Goal: Transaction & Acquisition: Purchase product/service

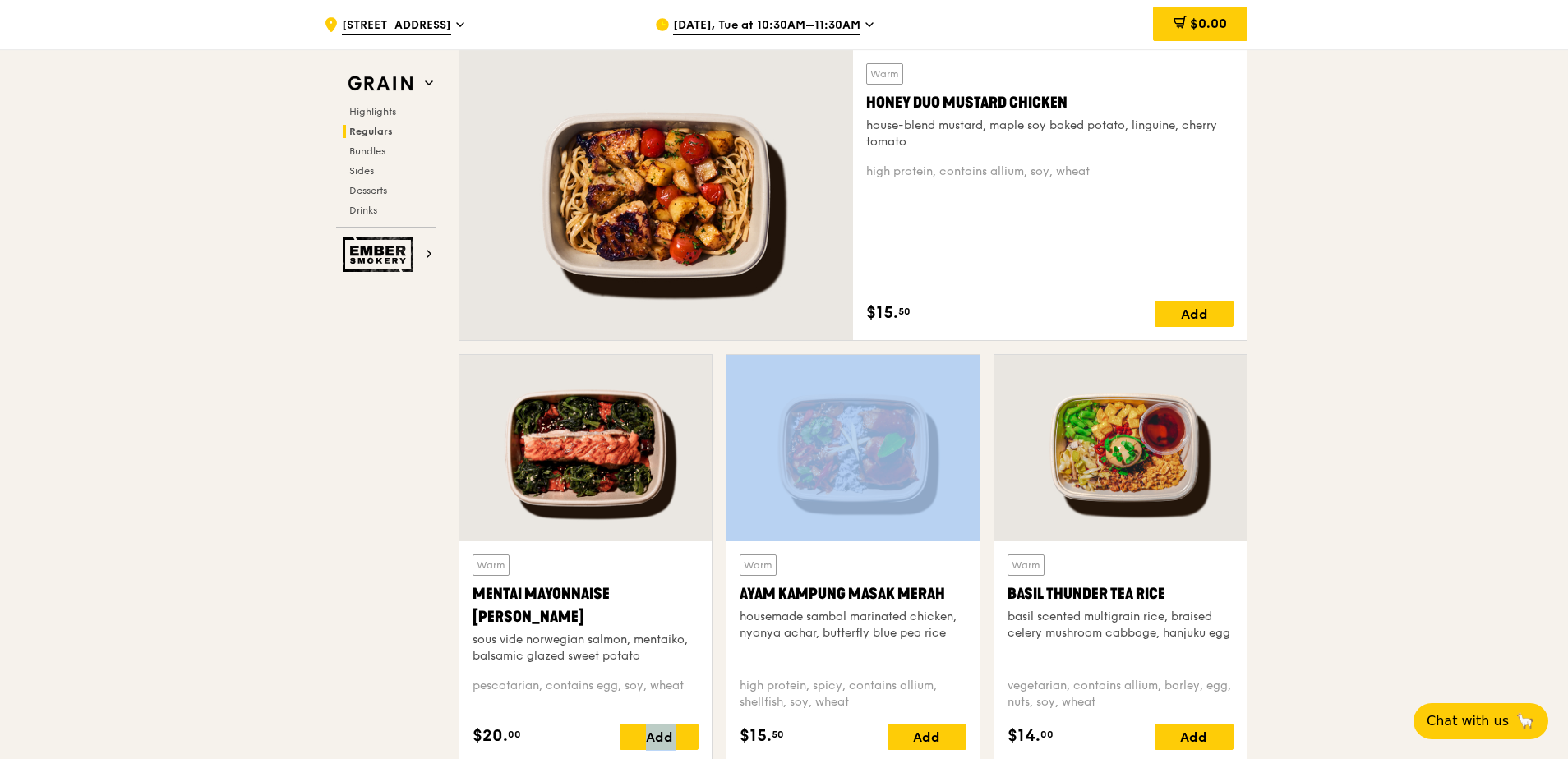
scroll to position [1330, 0]
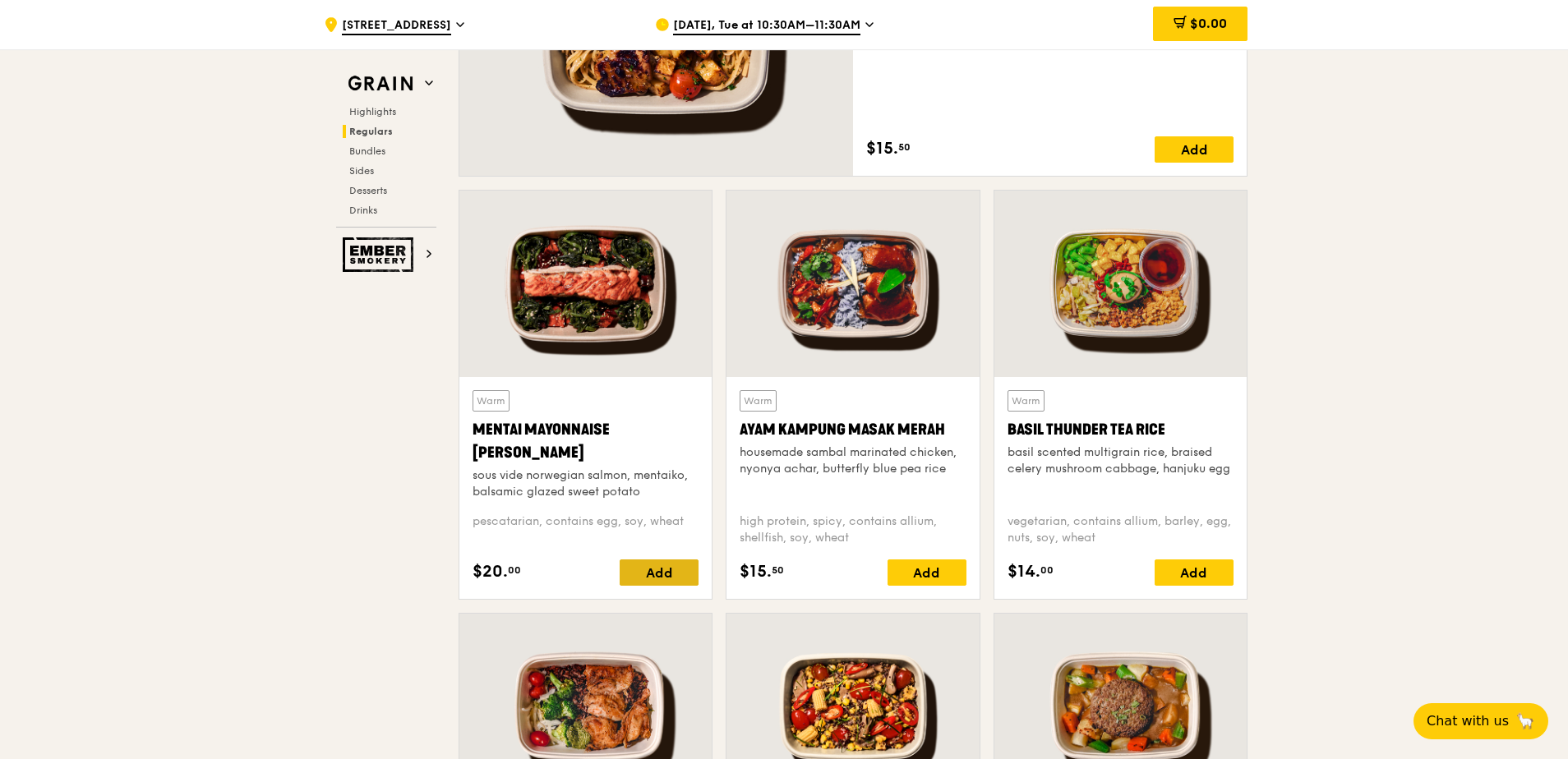
click at [651, 515] on div "Add" at bounding box center [659, 572] width 79 height 26
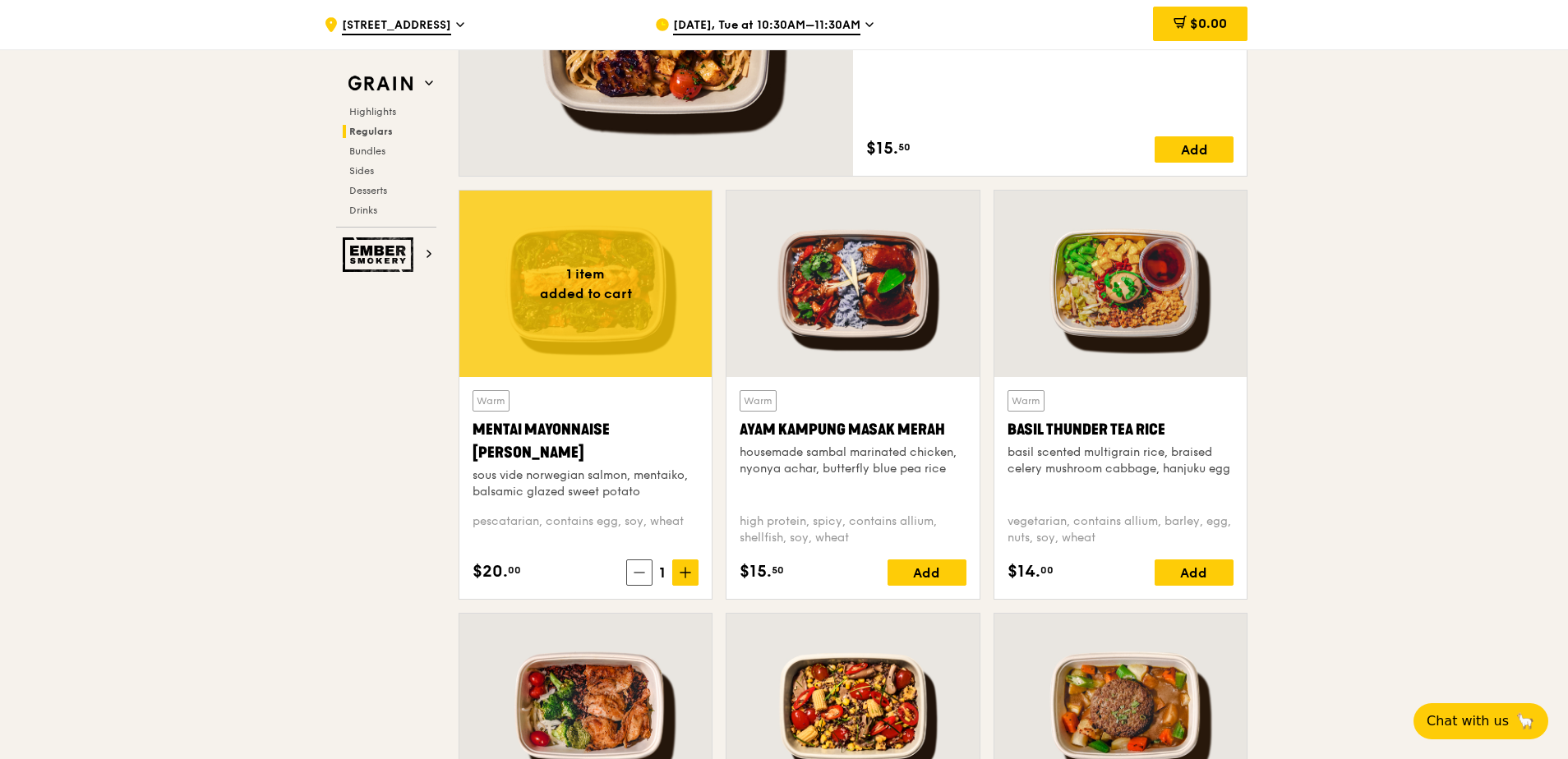
click at [651, 515] on div "1" at bounding box center [662, 572] width 72 height 26
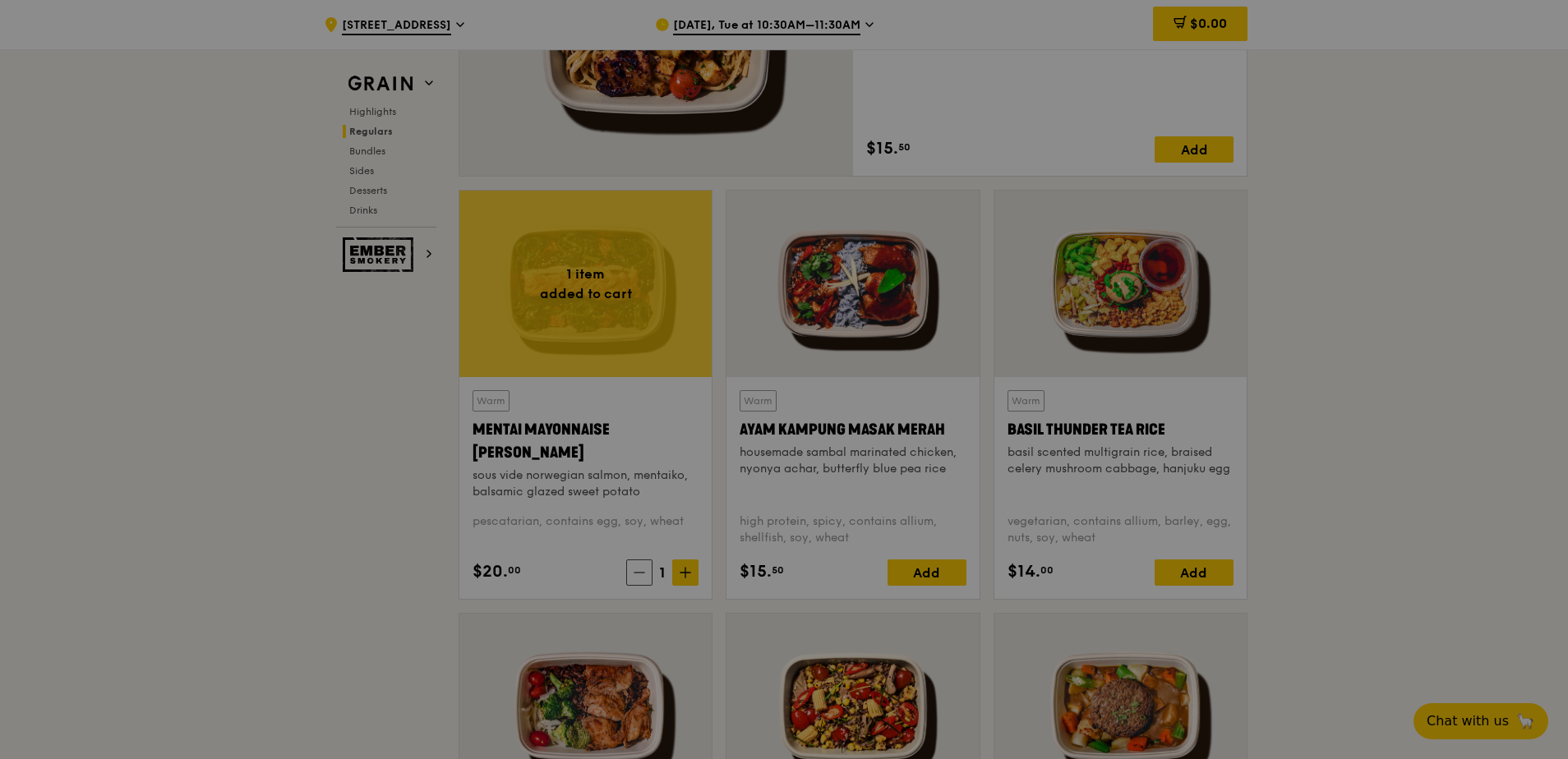
drag, startPoint x: 651, startPoint y: 569, endPoint x: 688, endPoint y: 571, distance: 37.1
click at [688, 515] on div at bounding box center [784, 380] width 1568 height 759
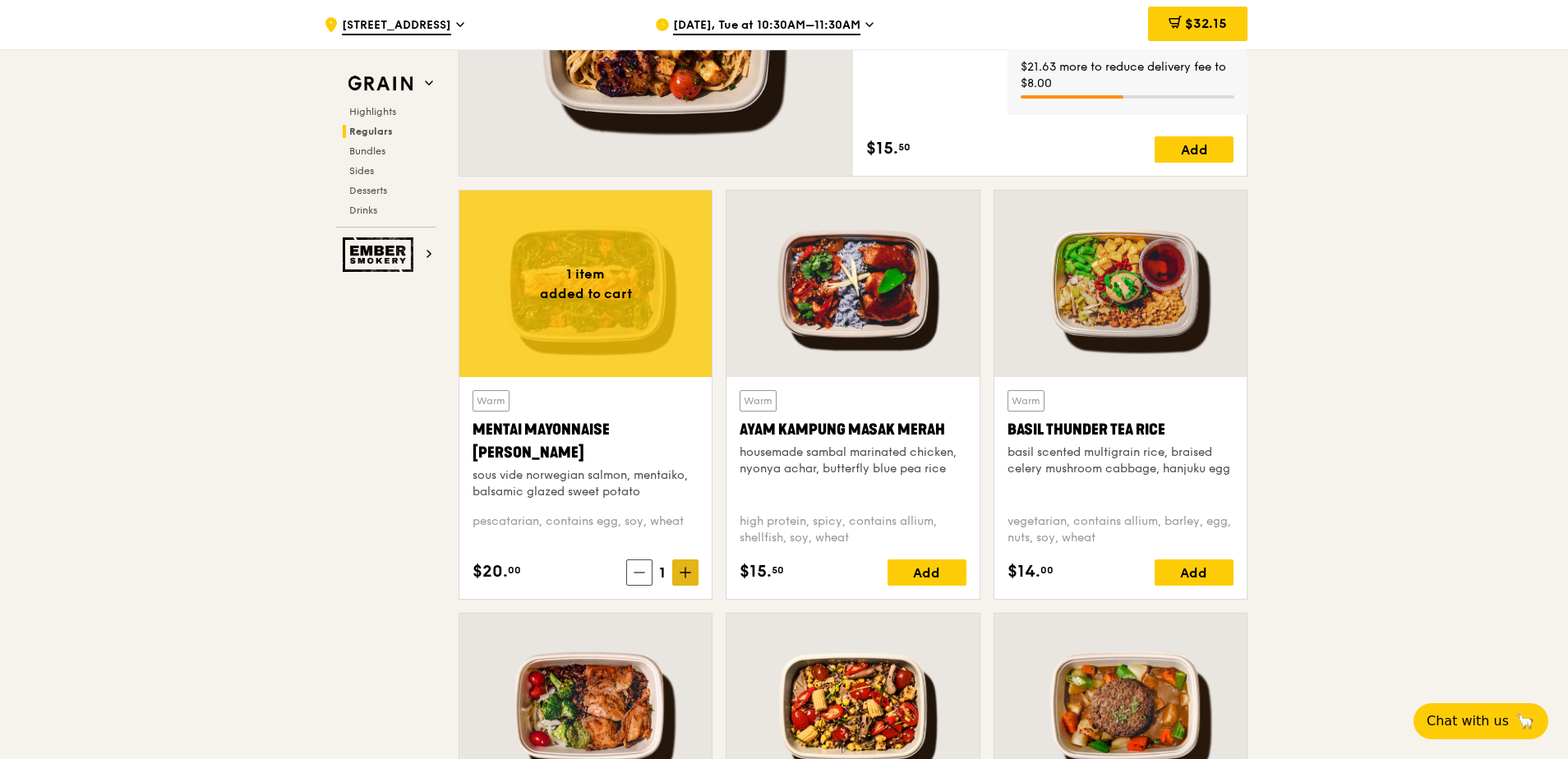
click at [685, 515] on icon at bounding box center [686, 573] width 12 height 12
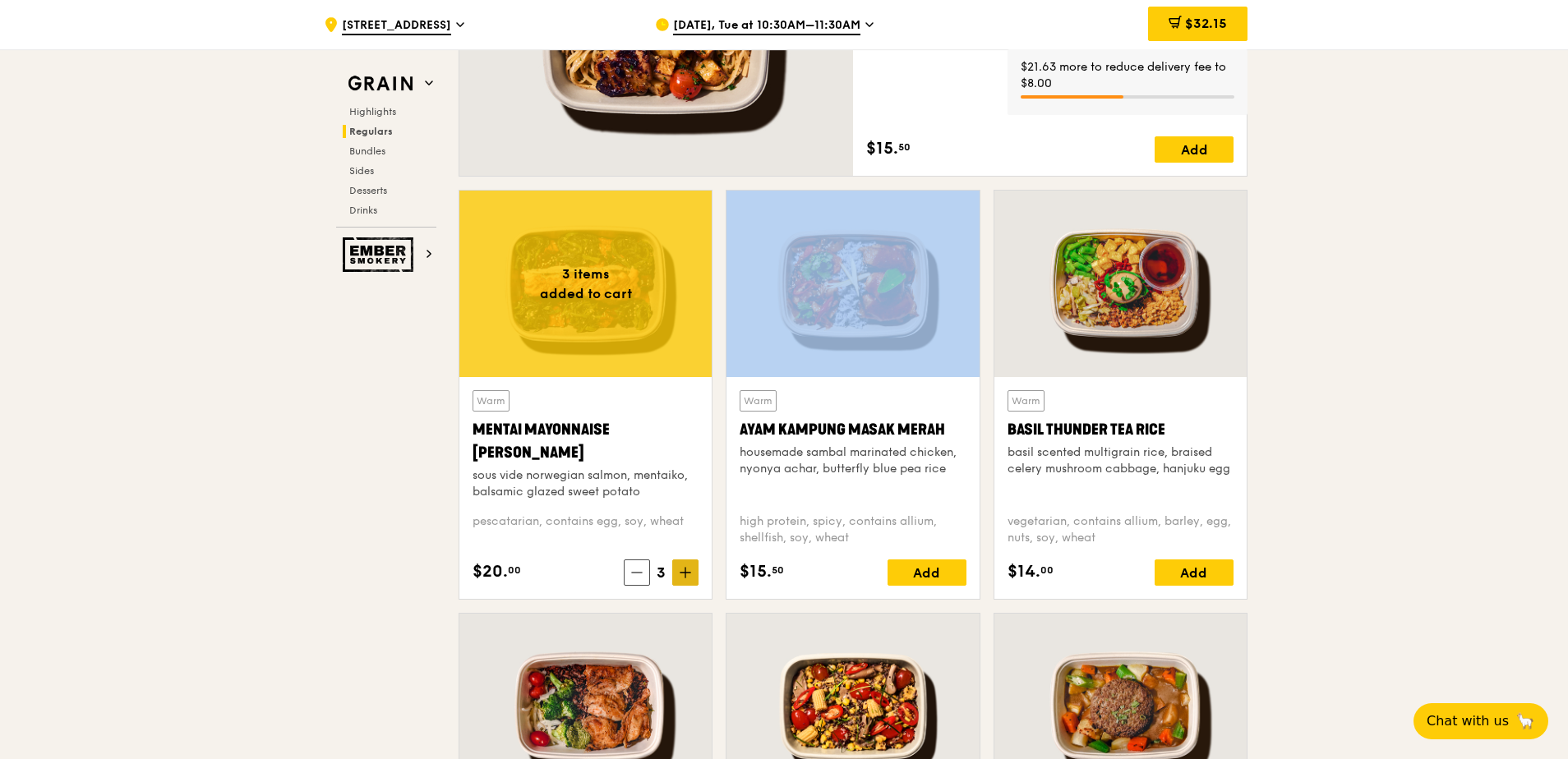
click at [685, 515] on icon at bounding box center [686, 573] width 12 height 12
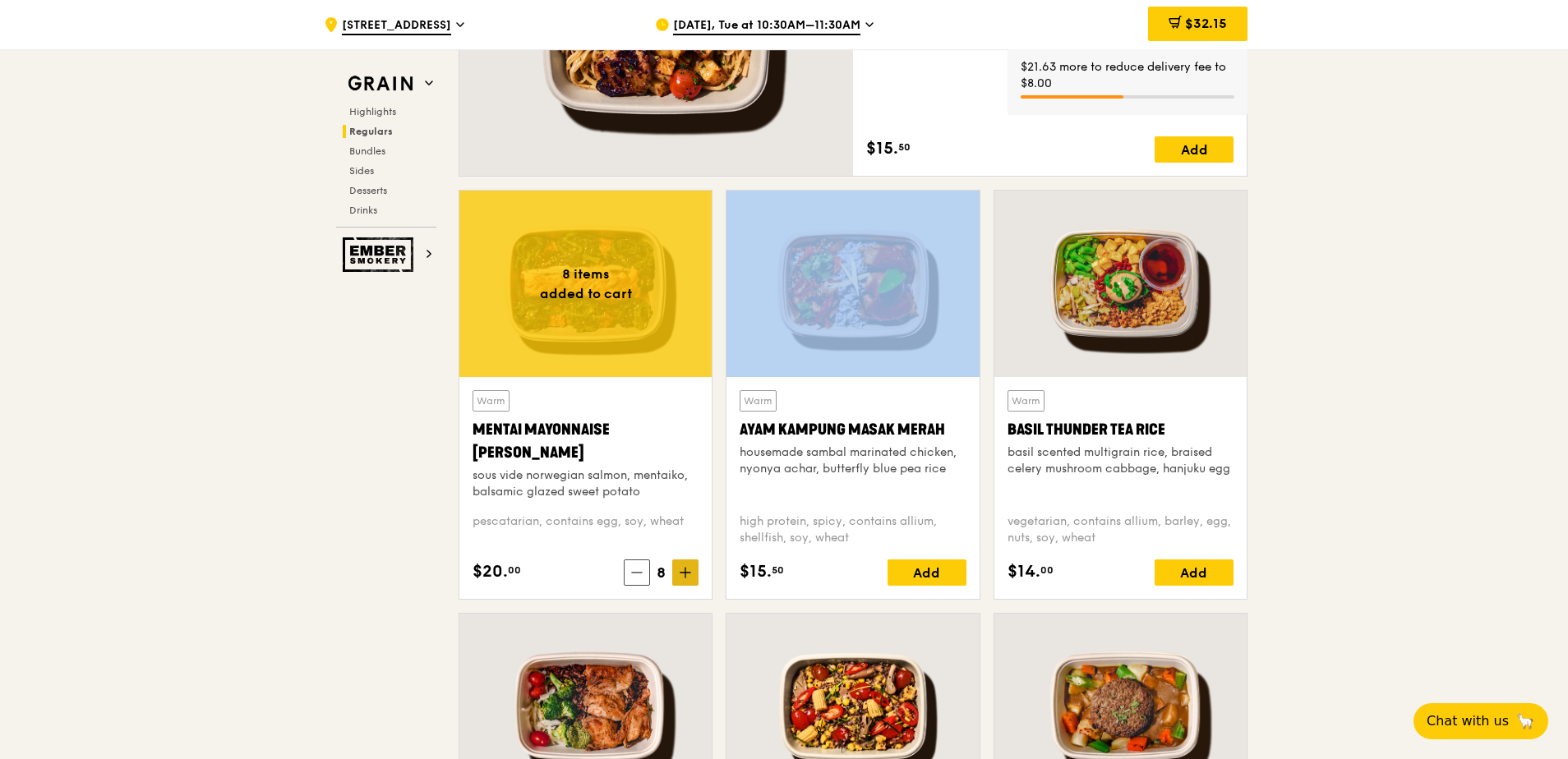
click at [685, 515] on icon at bounding box center [686, 573] width 12 height 12
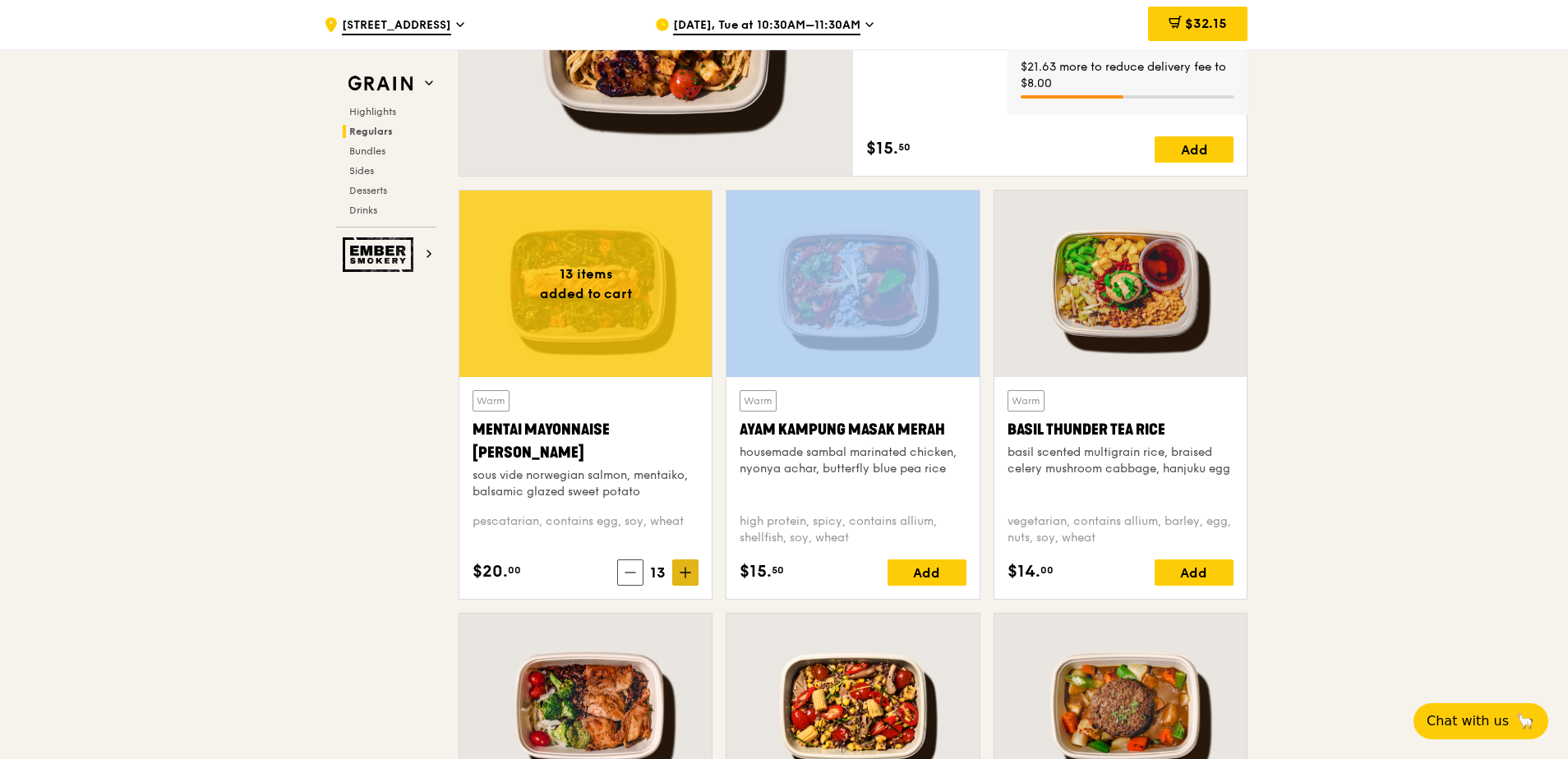
click at [685, 515] on icon at bounding box center [686, 573] width 12 height 12
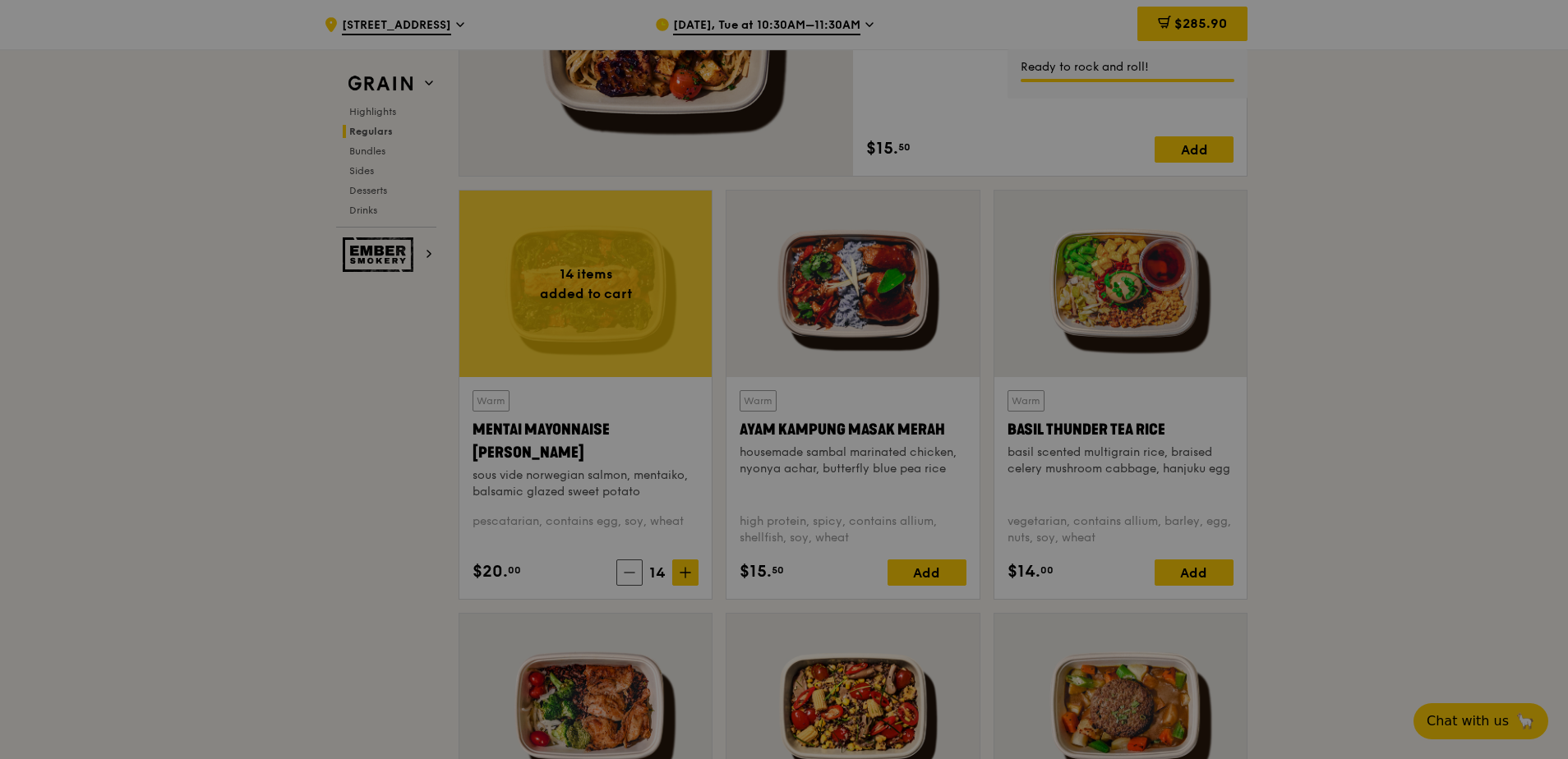
drag, startPoint x: 685, startPoint y: 575, endPoint x: 638, endPoint y: 571, distance: 47.2
click at [638, 515] on div at bounding box center [784, 380] width 1568 height 759
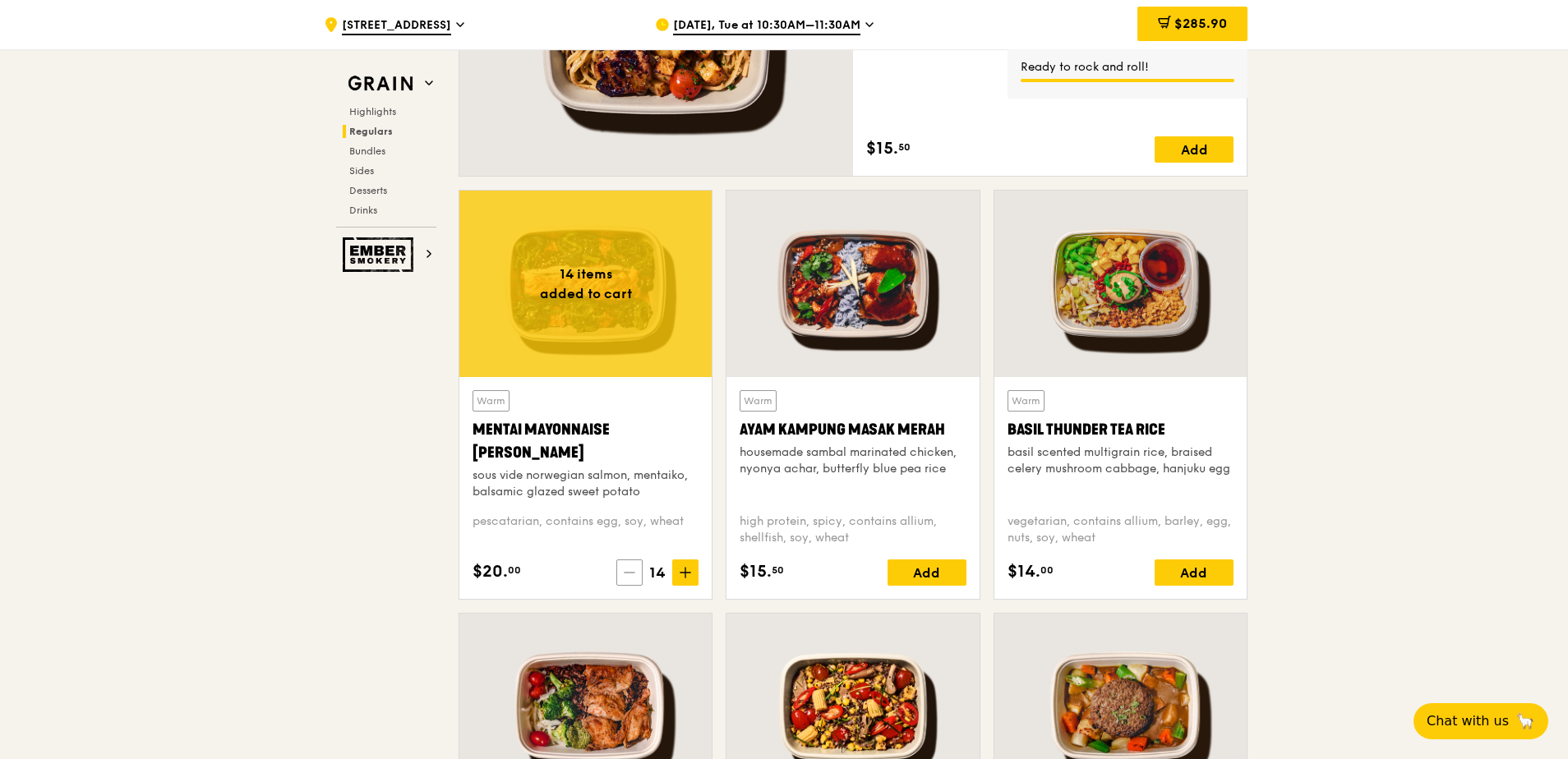
click at [631, 515] on icon at bounding box center [630, 573] width 12 height 12
click at [950, 515] on div "Add" at bounding box center [927, 572] width 79 height 26
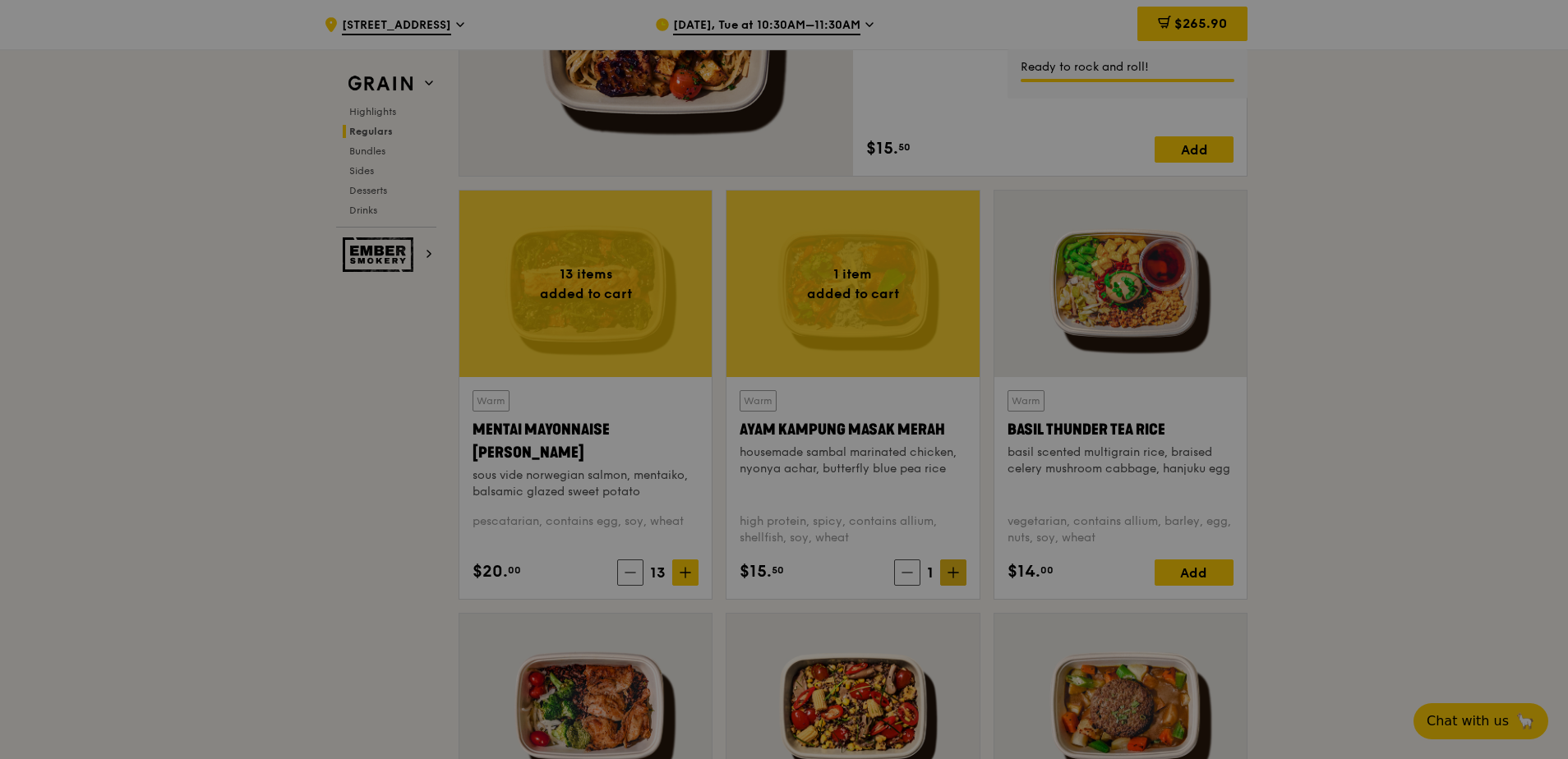
click at [956, 515] on div at bounding box center [784, 380] width 1568 height 759
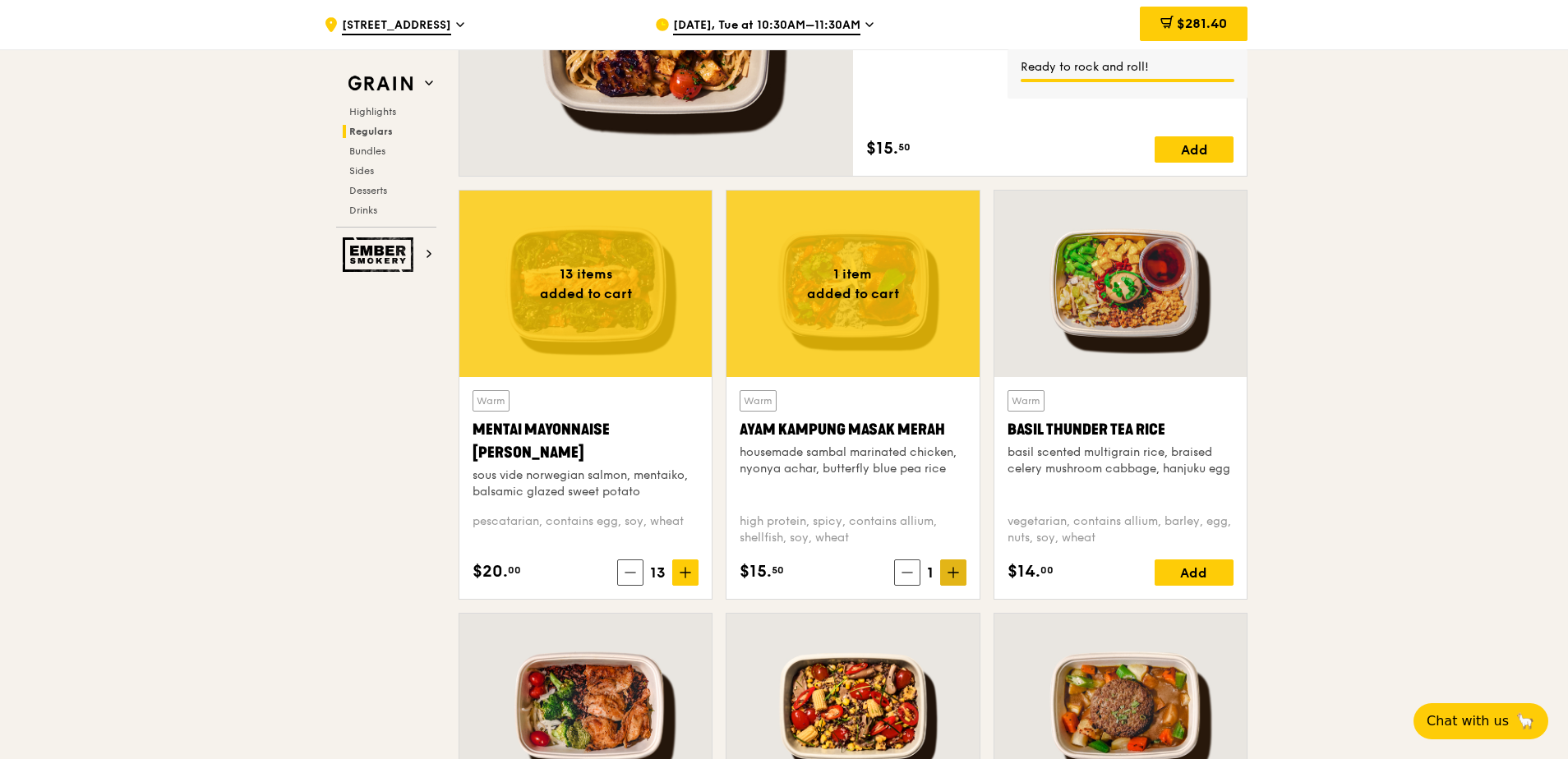
click at [958, 515] on icon at bounding box center [953, 573] width 12 height 12
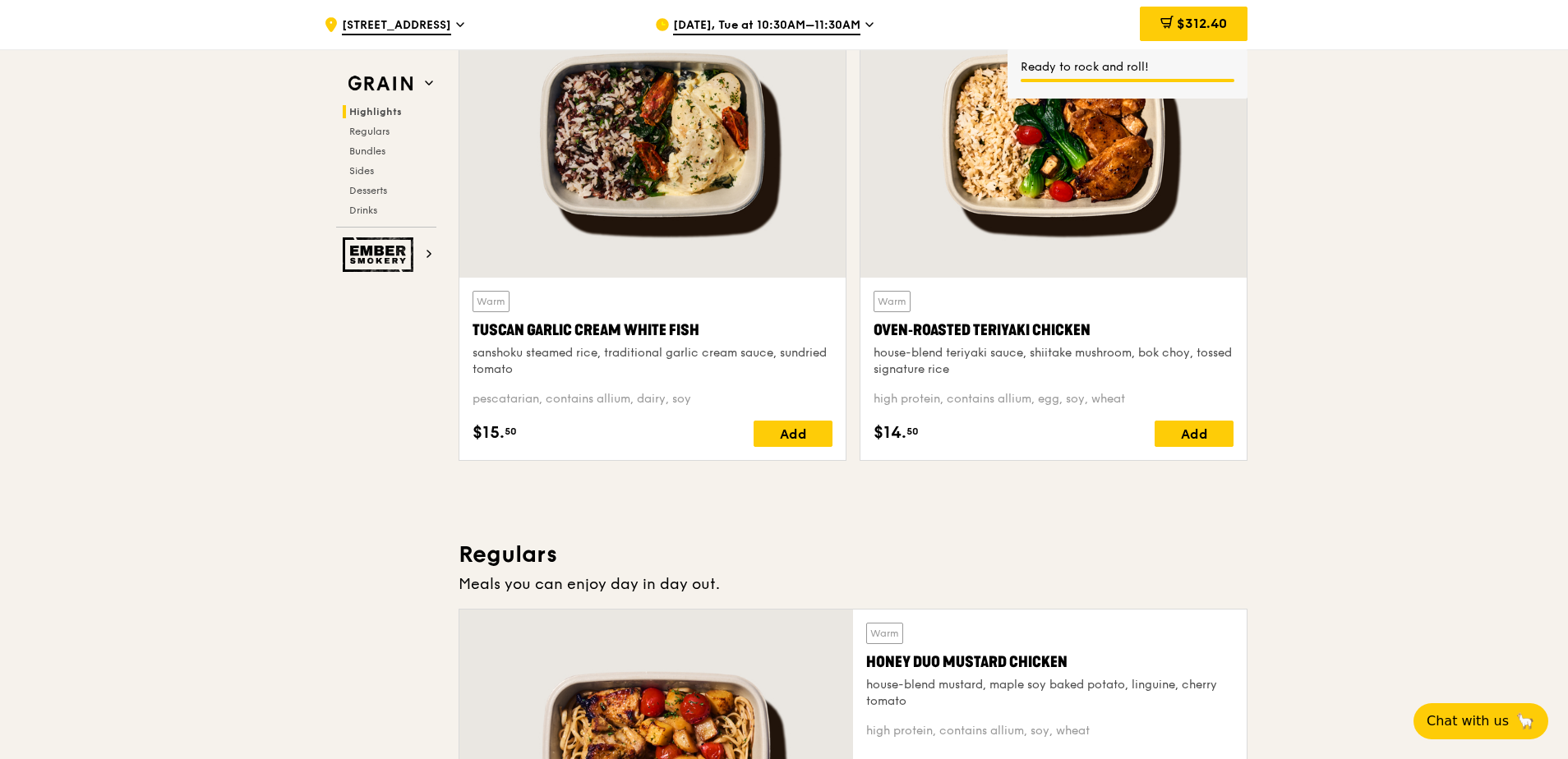
scroll to position [426, 0]
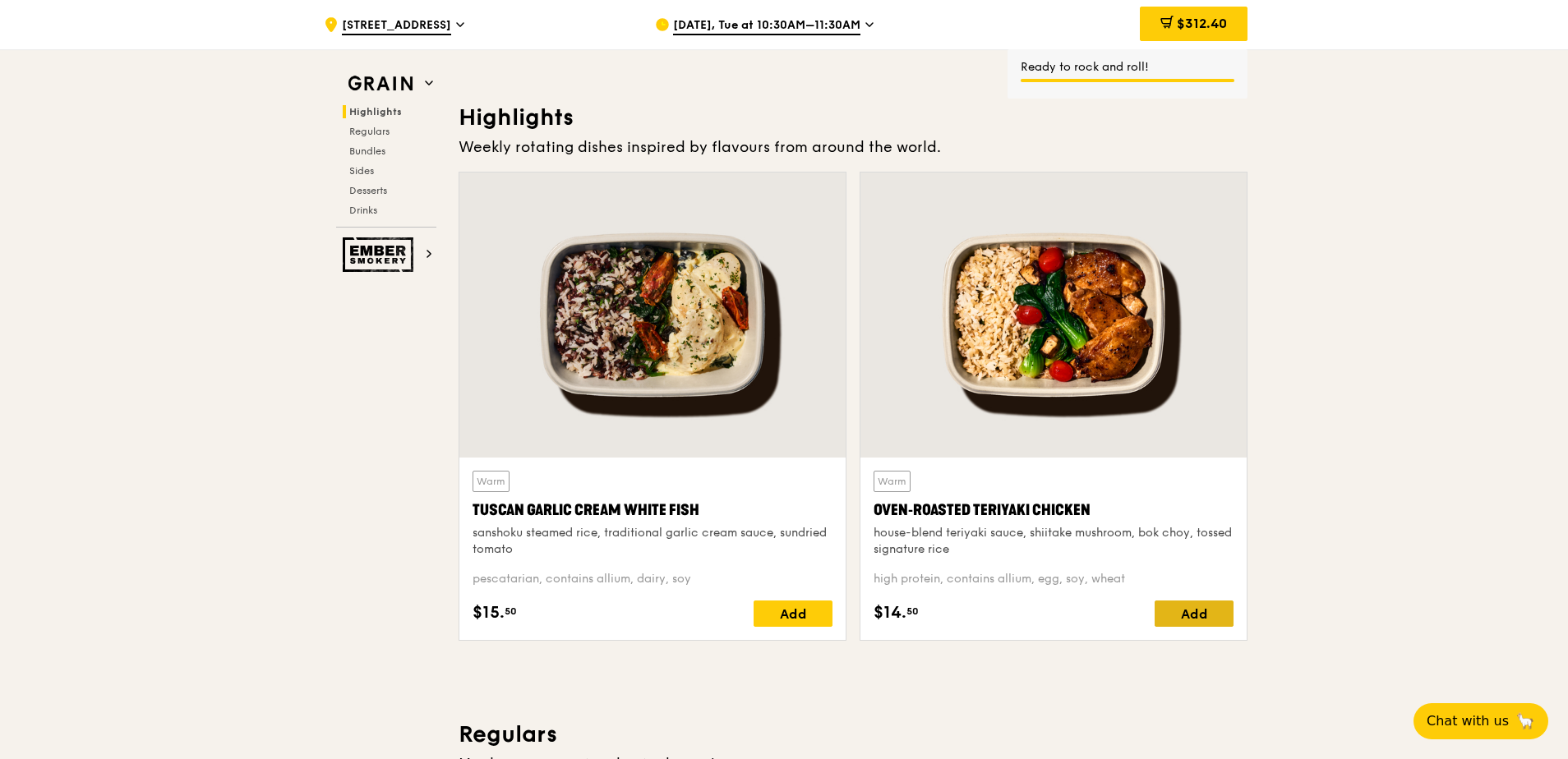
click at [1027, 515] on div "Add" at bounding box center [1194, 613] width 79 height 26
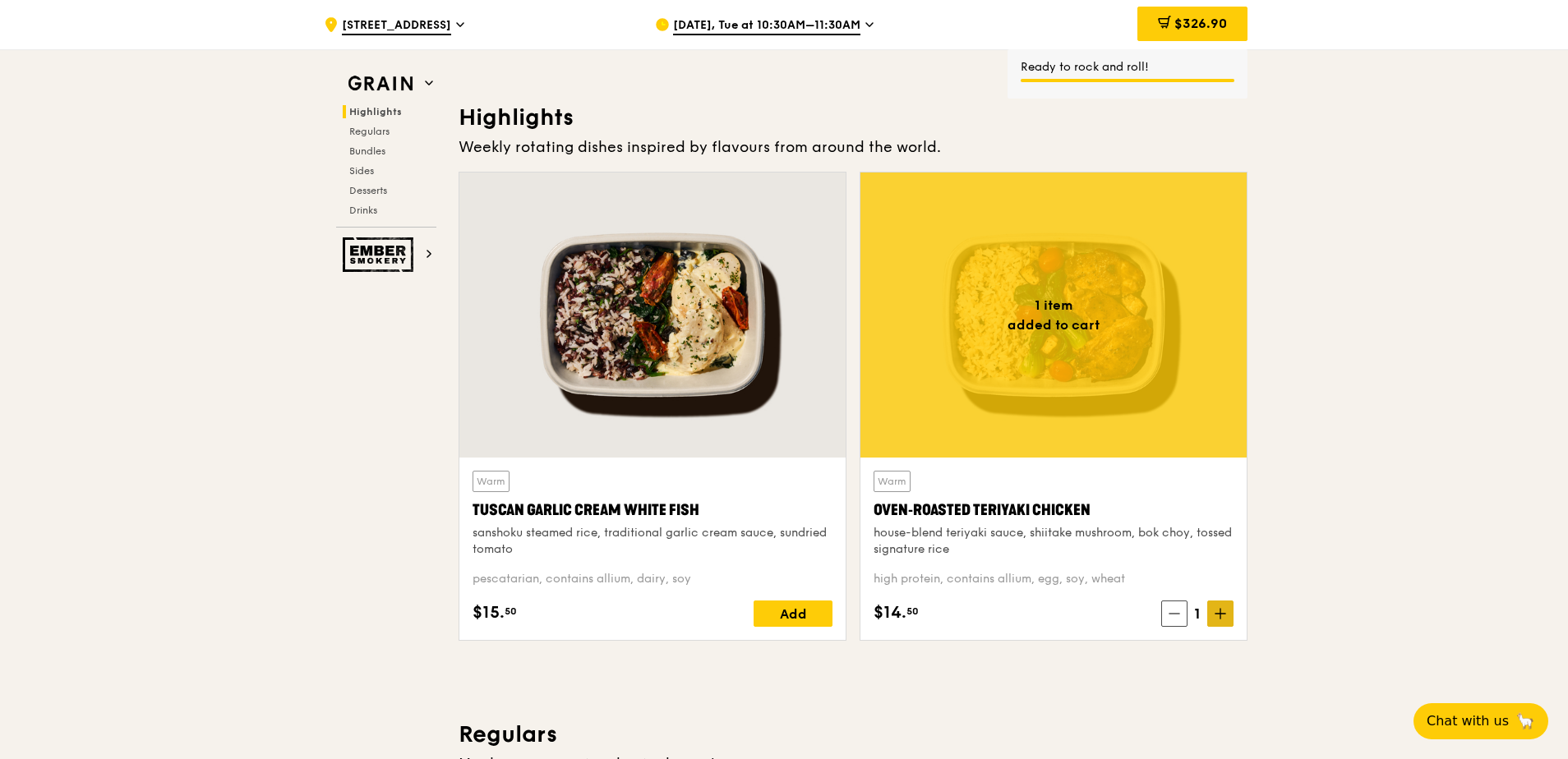
click at [1027, 515] on icon at bounding box center [1220, 614] width 12 height 12
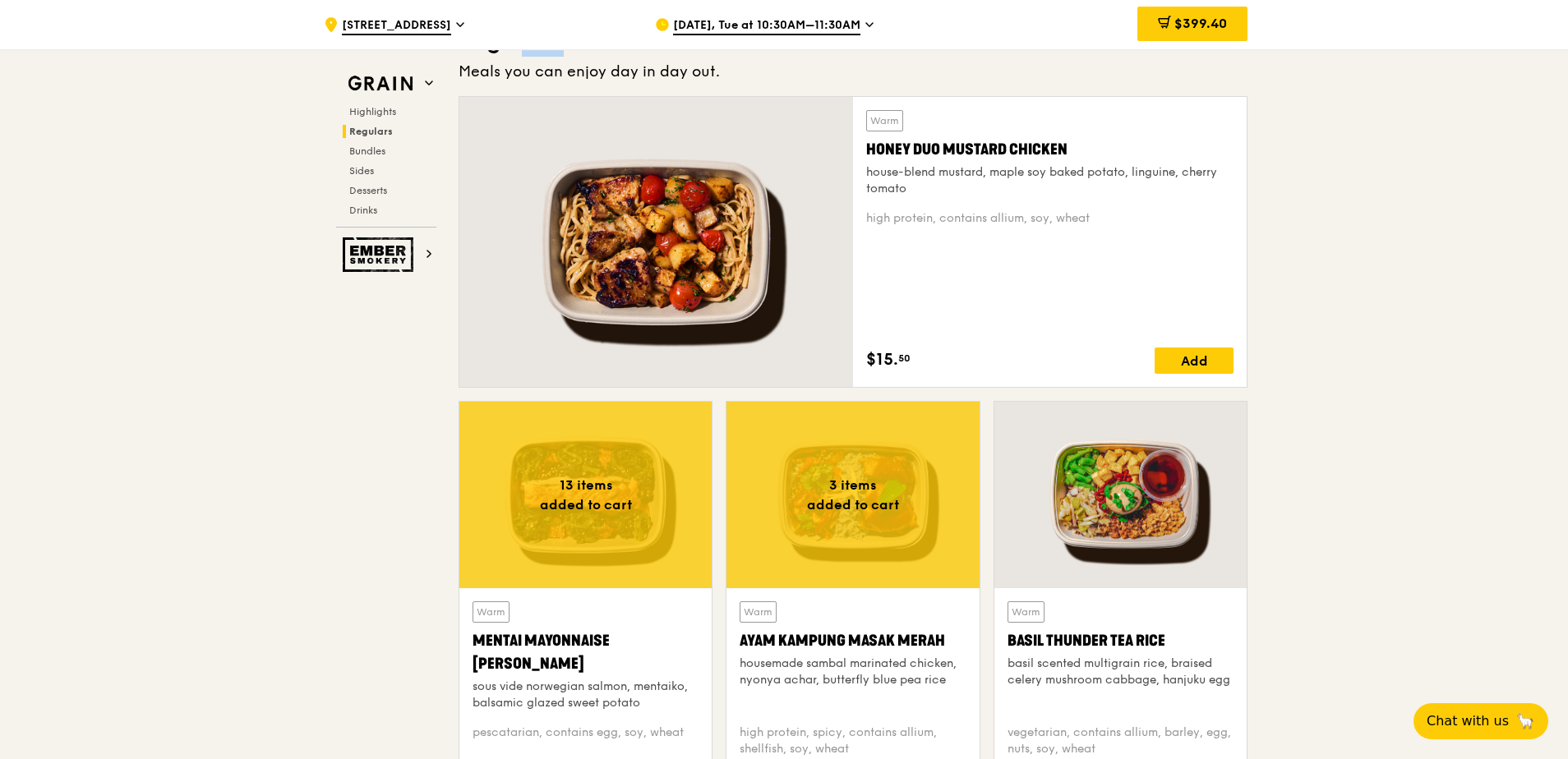
scroll to position [1083, 0]
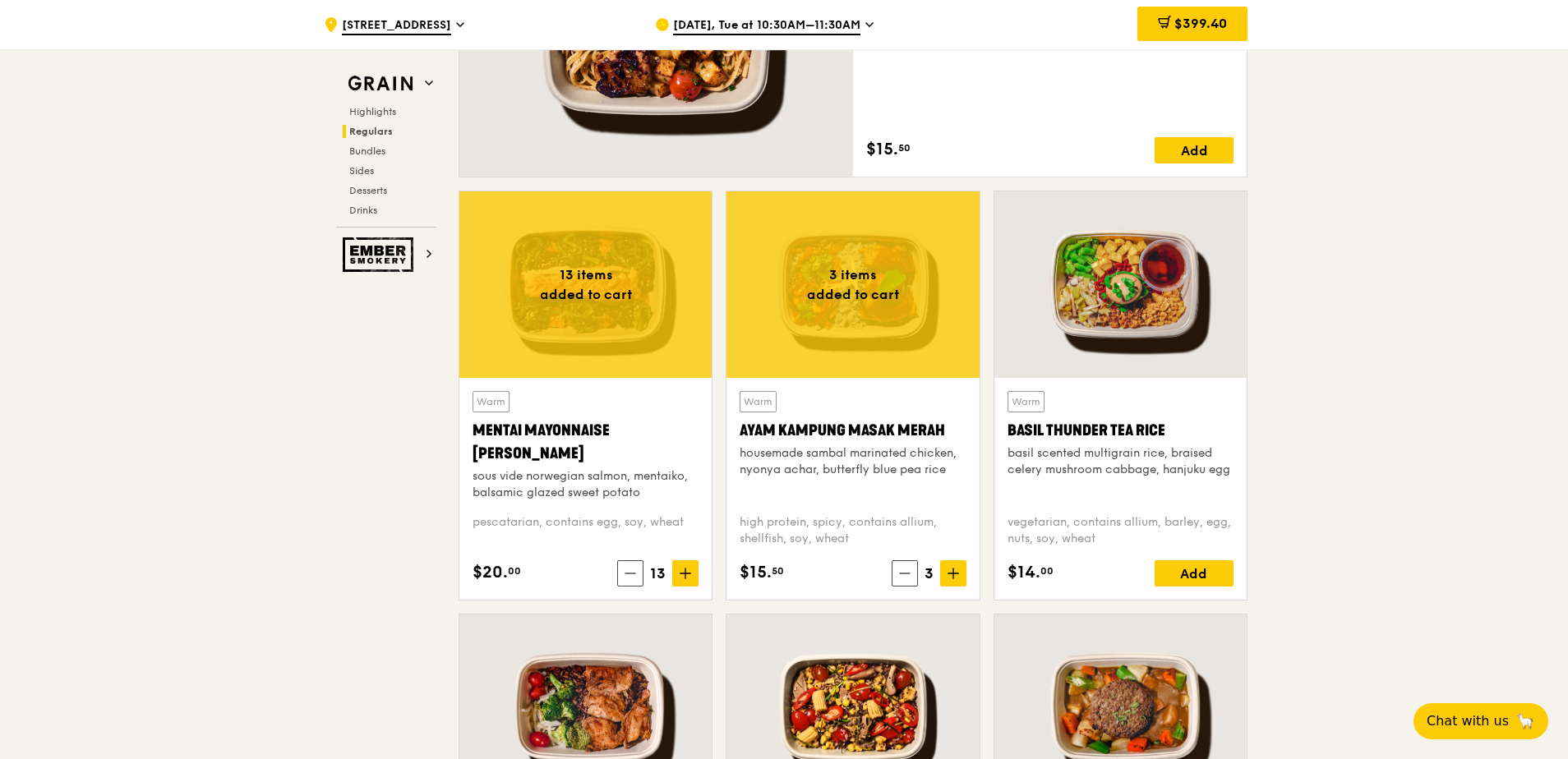
scroll to position [1330, 0]
click at [686, 515] on icon at bounding box center [686, 573] width 0 height 10
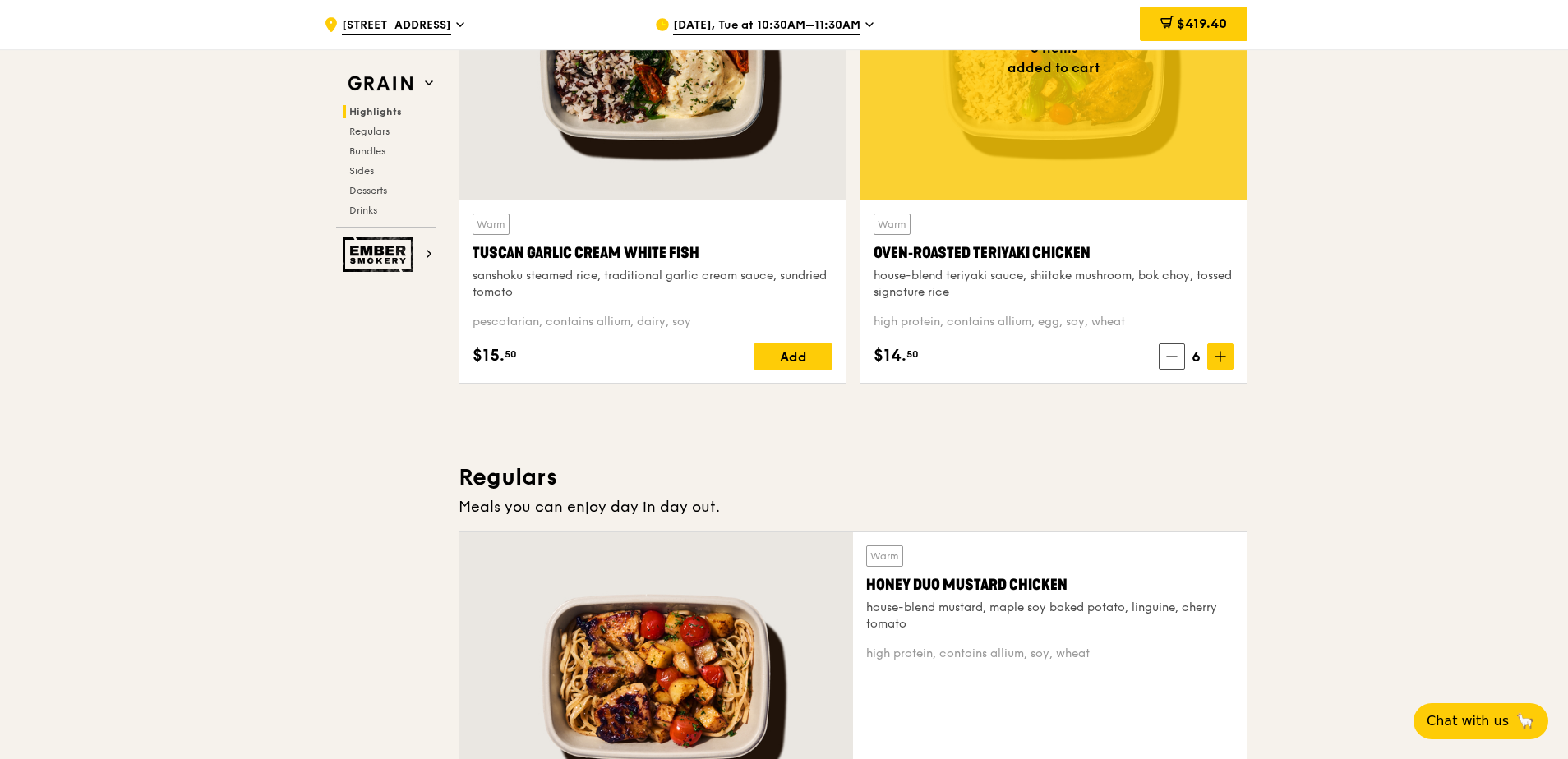
scroll to position [673, 0]
